Goal: Task Accomplishment & Management: Manage account settings

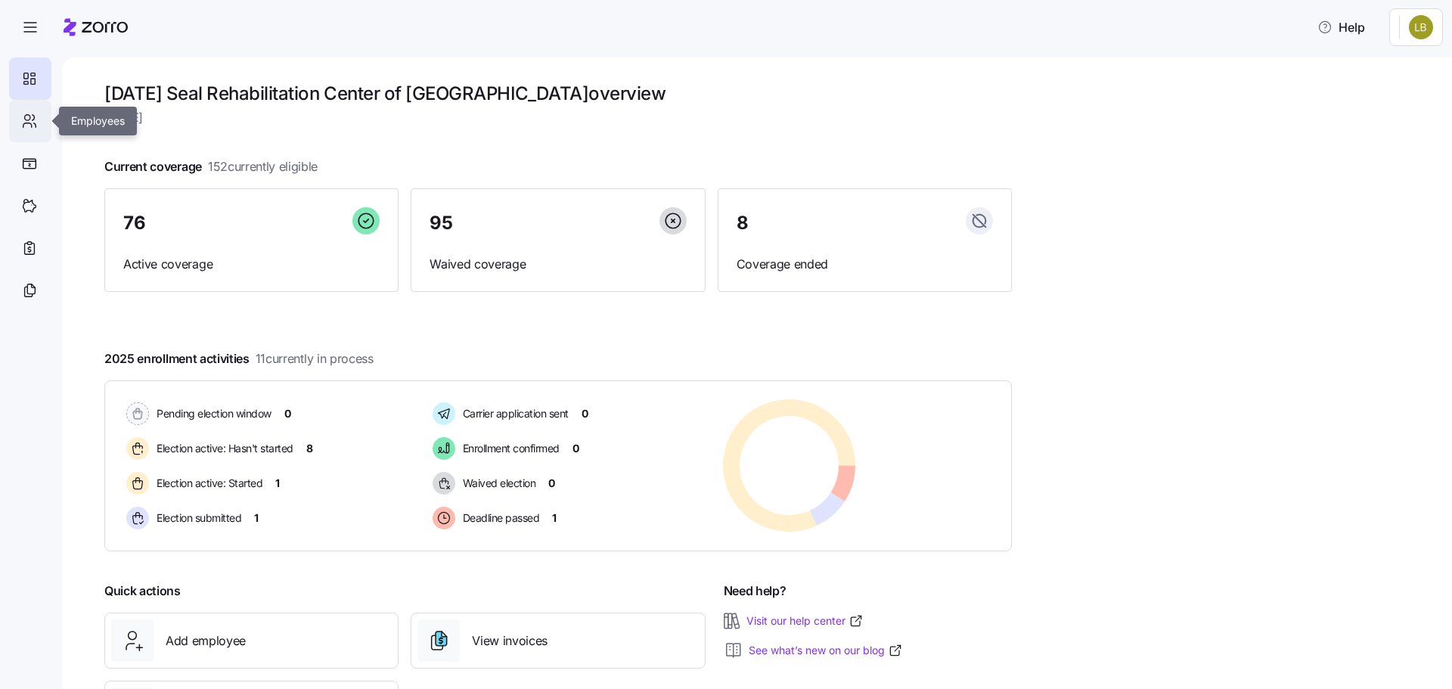
click at [37, 127] on icon at bounding box center [29, 121] width 17 height 18
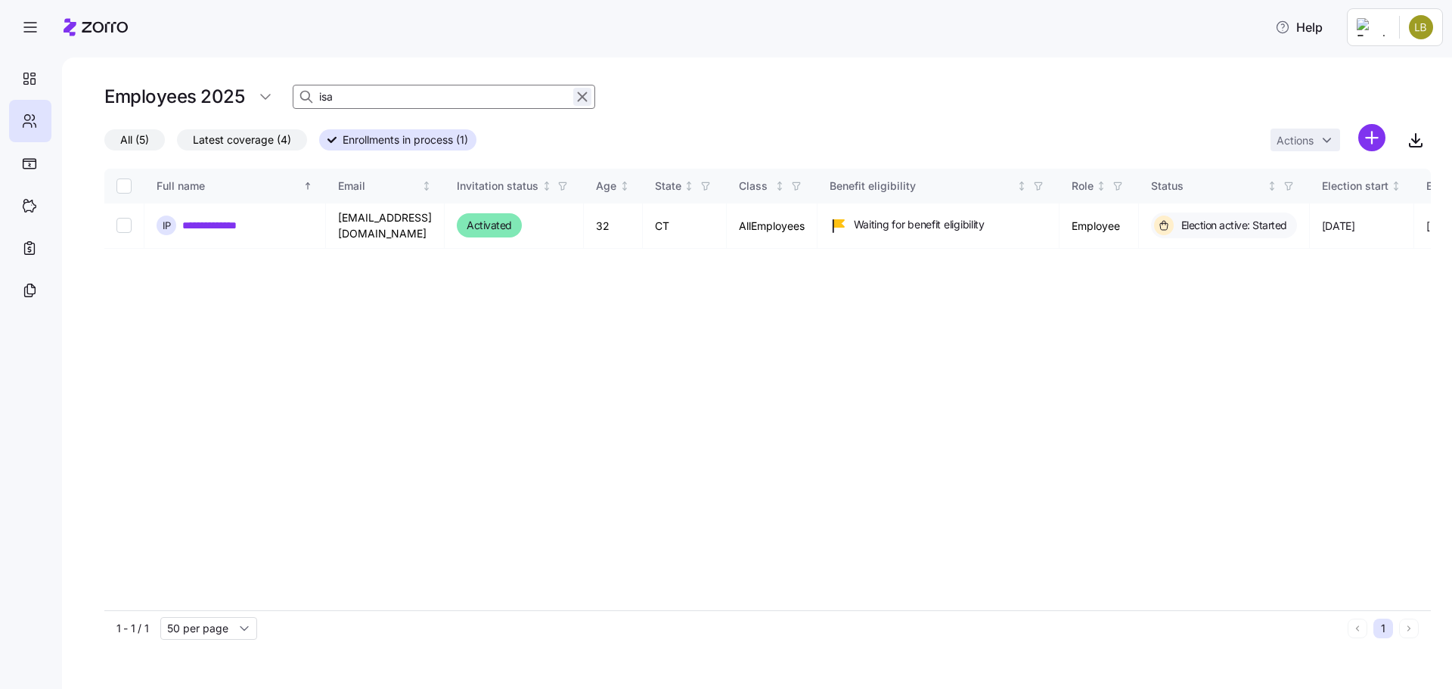
click at [576, 88] on button "button" at bounding box center [582, 97] width 18 height 18
click at [575, 98] on icon "button" at bounding box center [582, 97] width 17 height 18
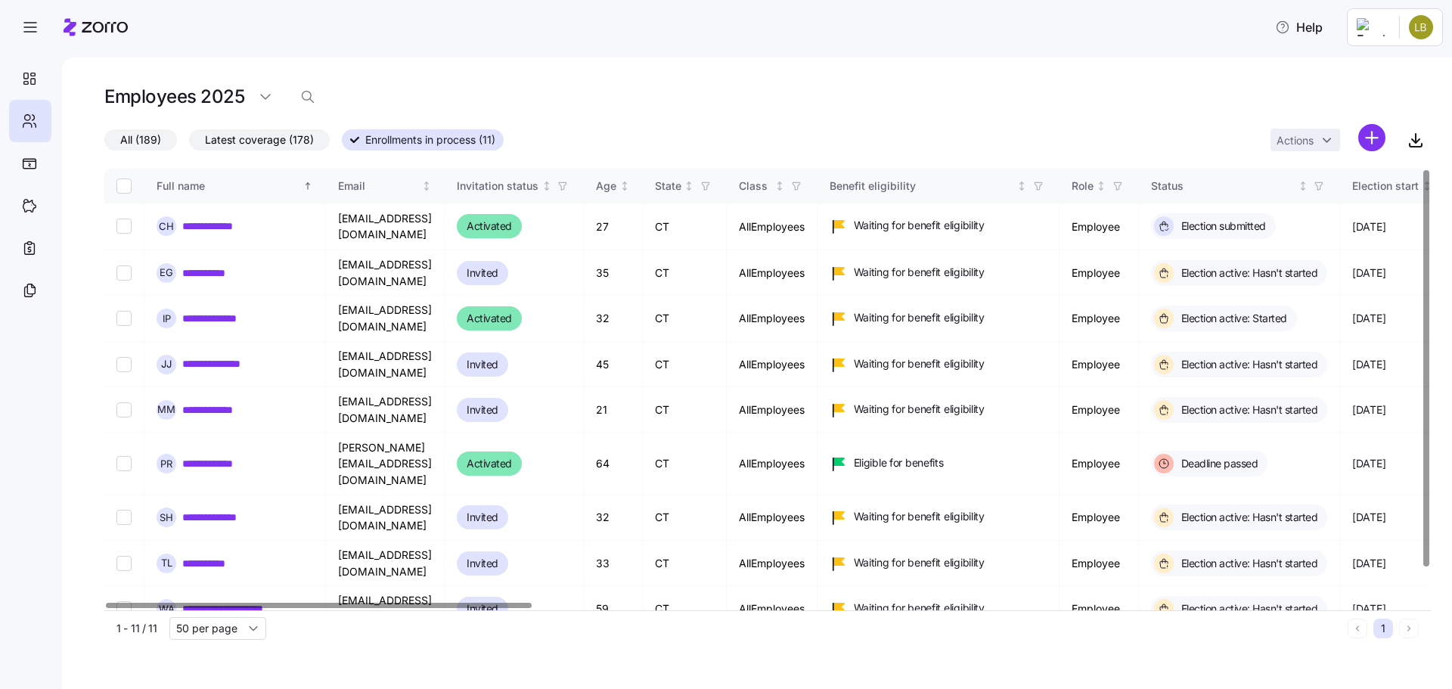
click at [470, 608] on div at bounding box center [319, 605] width 426 height 5
